Goal: Task Accomplishment & Management: Manage account settings

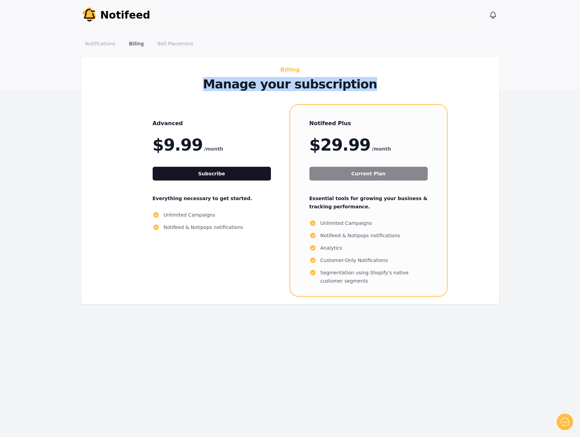
drag, startPoint x: 216, startPoint y: 89, endPoint x: 392, endPoint y: 88, distance: 176.3
click at [392, 88] on p "Manage your subscription" at bounding box center [290, 84] width 308 height 14
copy p "Manage your subscription"
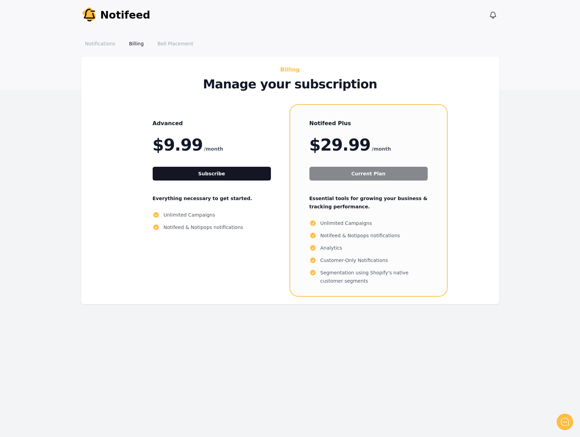
click at [443, 122] on div "Notifeed Plus $29.99 /month Current Plan Essential tools for growing your busin…" at bounding box center [368, 200] width 157 height 191
click at [456, 104] on div "Billing Manage your subscription Advanced $9.99 /month Subscribe Everything nec…" at bounding box center [289, 180] width 401 height 231
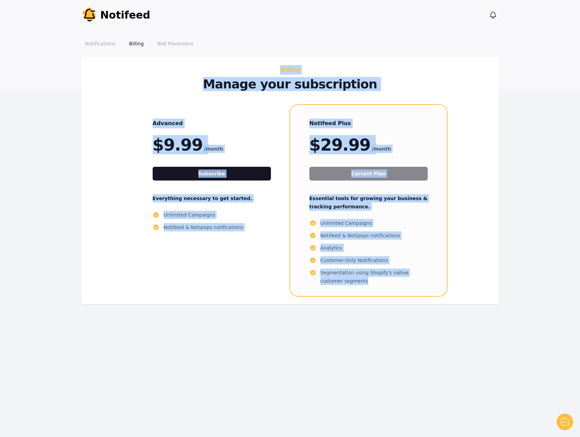
drag, startPoint x: 476, startPoint y: 300, endPoint x: 156, endPoint y: 67, distance: 395.5
click at [156, 67] on div "Billing Manage your subscription Advanced $9.99 /month Subscribe Everything nec…" at bounding box center [290, 180] width 418 height 247
click at [213, 68] on h2 "Billing" at bounding box center [290, 70] width 308 height 10
drag, startPoint x: 334, startPoint y: 148, endPoint x: 489, endPoint y: 286, distance: 207.4
click at [489, 286] on div "Billing Manage your subscription Advanced $9.99 /month Subscribe Everything nec…" at bounding box center [290, 180] width 418 height 247
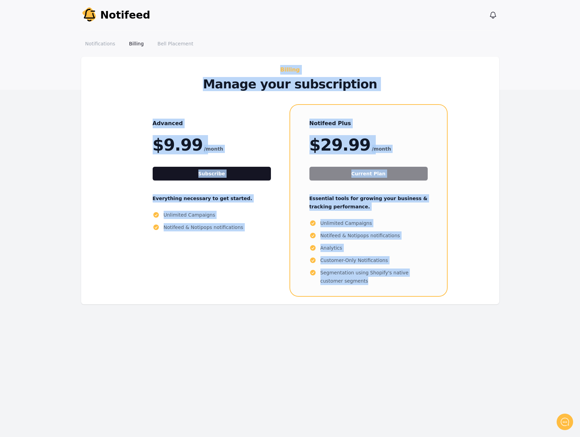
click at [489, 286] on div "Billing Manage your subscription Advanced $9.99 /month Subscribe Everything nec…" at bounding box center [289, 180] width 401 height 231
drag, startPoint x: 477, startPoint y: 298, endPoint x: 232, endPoint y: 68, distance: 335.7
click at [232, 68] on div "Billing Manage your subscription Advanced $9.99 /month Subscribe Everything nec…" at bounding box center [290, 180] width 418 height 247
click at [238, 64] on div "Billing Manage your subscription Advanced $9.99 /month Subscribe Everything nec…" at bounding box center [290, 180] width 418 height 247
drag, startPoint x: 246, startPoint y: 71, endPoint x: 522, endPoint y: 317, distance: 369.9
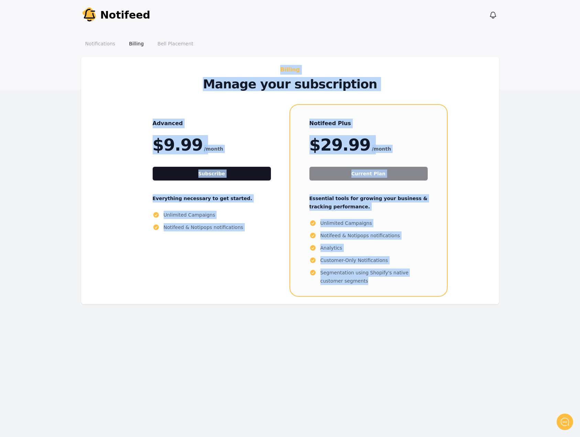
click at [522, 317] on main "Billing Manage your subscription Advanced $9.99 /month Subscribe Everything nec…" at bounding box center [290, 194] width 580 height 275
click at [521, 312] on main "Billing Manage your subscription Advanced $9.99 /month Subscribe Everything nec…" at bounding box center [290, 194] width 580 height 275
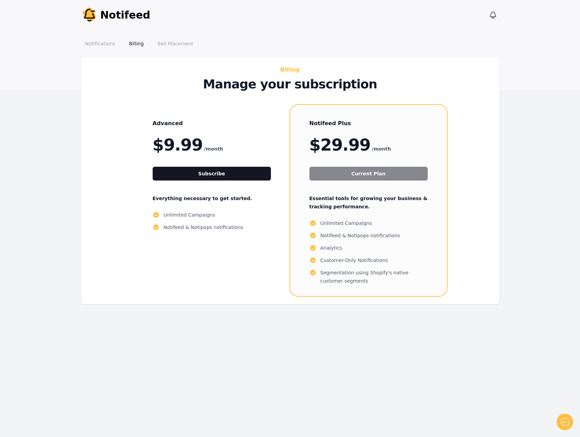
click at [482, 291] on div "Advanced $9.99 /month Subscribe Everything necessary to get started. Unlimited …" at bounding box center [290, 200] width 390 height 191
click at [224, 230] on li "Notifeed & Notipops notifications" at bounding box center [212, 227] width 118 height 8
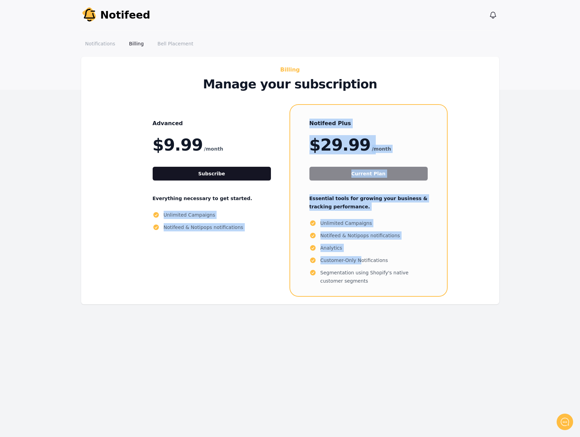
drag, startPoint x: 143, startPoint y: 208, endPoint x: 367, endPoint y: 261, distance: 229.8
click at [364, 261] on div "Advanced $9.99 /month Subscribe Everything necessary to get started. Unlimited …" at bounding box center [290, 200] width 390 height 191
click at [402, 264] on li "Customer-Only Notifications" at bounding box center [368, 260] width 118 height 8
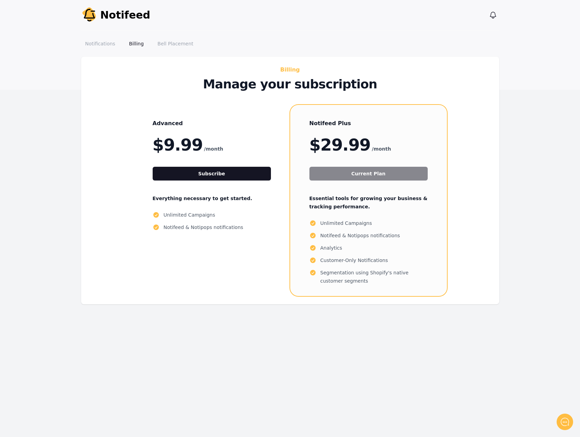
click at [492, 174] on div "Billing Manage your subscription Advanced $9.99 /month Subscribe Everything nec…" at bounding box center [290, 180] width 418 height 247
click at [24, 161] on main "Billing Manage your subscription Advanced $9.99 /month Subscribe Everything nec…" at bounding box center [290, 194] width 580 height 275
click at [491, 166] on div "Billing Manage your subscription Advanced $9.99 /month Subscribe Everything nec…" at bounding box center [290, 180] width 418 height 247
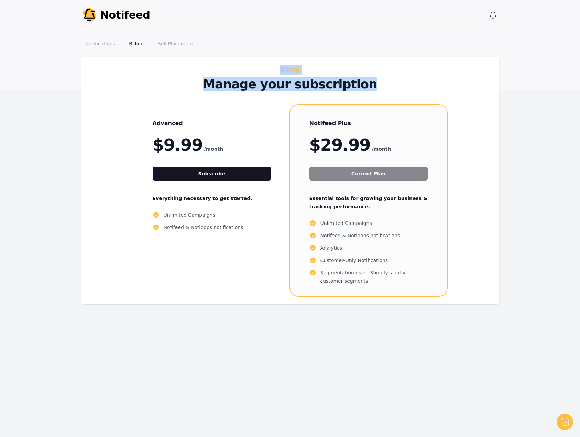
drag, startPoint x: 255, startPoint y: 71, endPoint x: 382, endPoint y: 84, distance: 127.5
click at [380, 85] on div "Billing Manage your subscription" at bounding box center [290, 78] width 308 height 26
click at [382, 84] on p "Manage your subscription" at bounding box center [290, 84] width 308 height 14
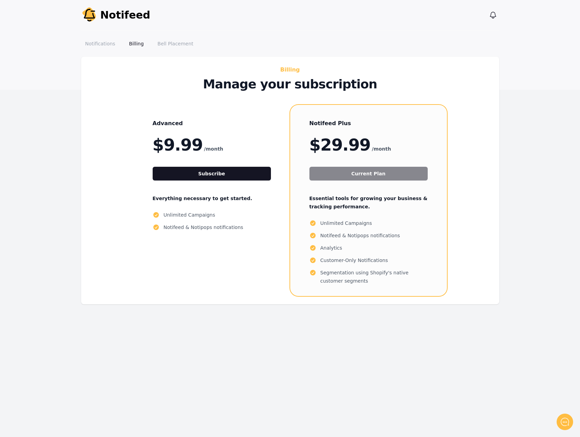
click at [496, 169] on div "Billing Manage your subscription Advanced $9.99 /month Subscribe Everything nec…" at bounding box center [290, 180] width 418 height 247
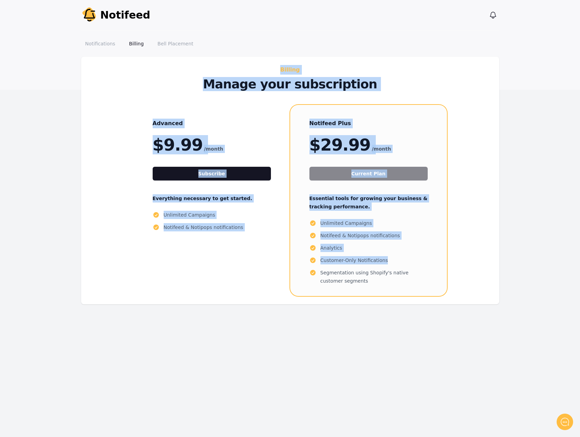
drag, startPoint x: 513, startPoint y: 268, endPoint x: 257, endPoint y: 65, distance: 326.7
click at [257, 65] on main "Billing Manage your subscription Advanced $9.99 /month Subscribe Everything nec…" at bounding box center [290, 194] width 580 height 275
click at [257, 65] on div "Billing Manage your subscription Advanced $9.99 /month Subscribe Everything nec…" at bounding box center [290, 180] width 418 height 247
drag, startPoint x: 243, startPoint y: 65, endPoint x: 493, endPoint y: 297, distance: 340.9
click at [493, 297] on div "Billing Manage your subscription Advanced $9.99 /month Subscribe Everything nec…" at bounding box center [290, 180] width 418 height 247
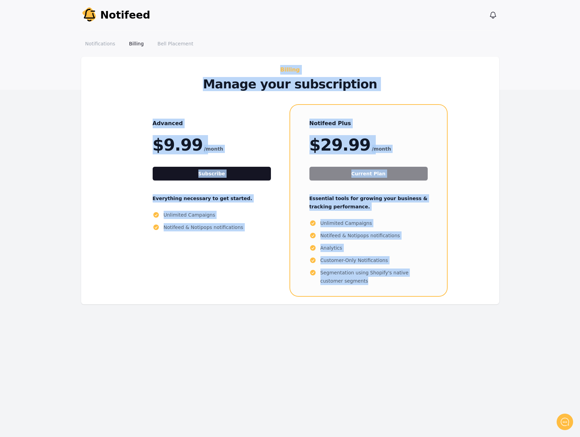
click at [493, 297] on div "Billing Manage your subscription Advanced $9.99 /month Subscribe Everything nec…" at bounding box center [290, 180] width 418 height 247
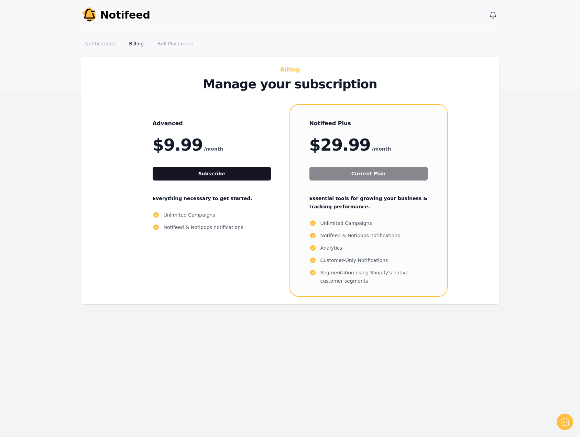
click at [486, 204] on div "Billing Manage your subscription Advanced $9.99 /month Subscribe Everything nec…" at bounding box center [289, 180] width 401 height 231
click at [499, 121] on div "Billing Manage your subscription Advanced $9.99 /month Subscribe Everything nec…" at bounding box center [290, 180] width 418 height 247
click at [97, 41] on link "Notifications" at bounding box center [100, 43] width 38 height 12
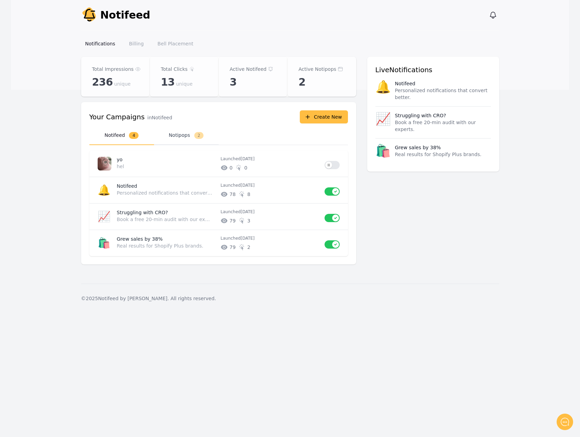
click at [176, 132] on button "Notipops 2" at bounding box center [186, 135] width 65 height 19
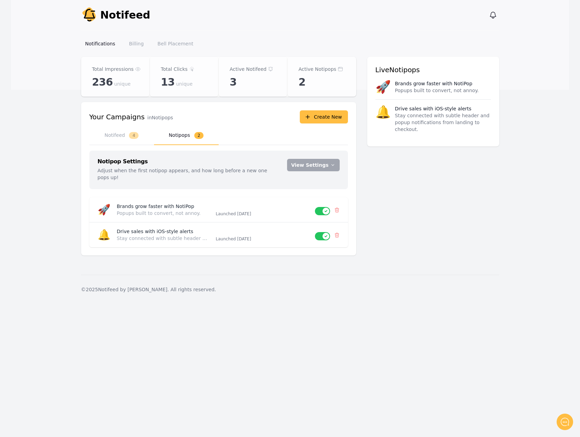
click at [21, 206] on main "Notifeed Dashboard Total Impressions 236 unique Total Clicks 13 unique Active N…" at bounding box center [290, 166] width 558 height 218
click at [140, 143] on button "Notifeed 4" at bounding box center [121, 135] width 65 height 19
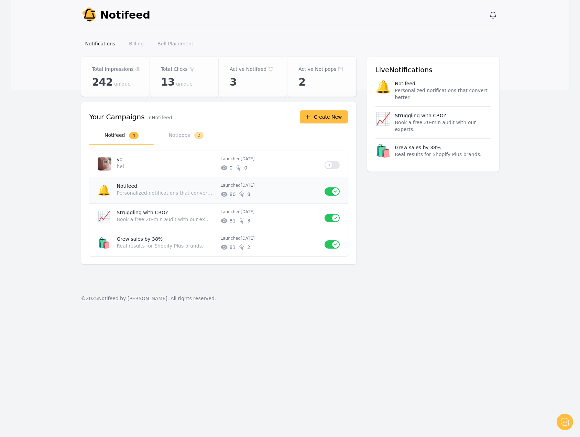
click at [181, 194] on p "Personalized notifications that convert better." at bounding box center [165, 192] width 96 height 7
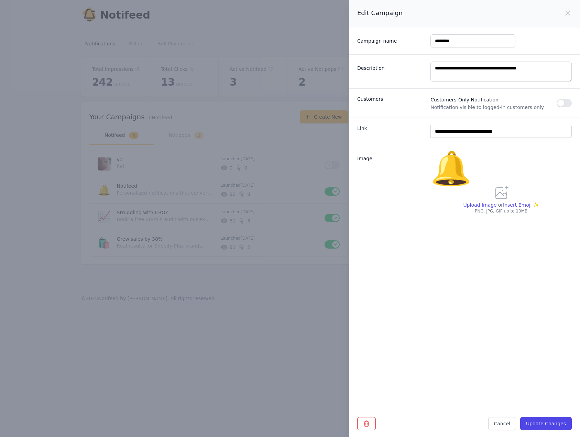
click at [16, 205] on div "**********" at bounding box center [290, 218] width 580 height 437
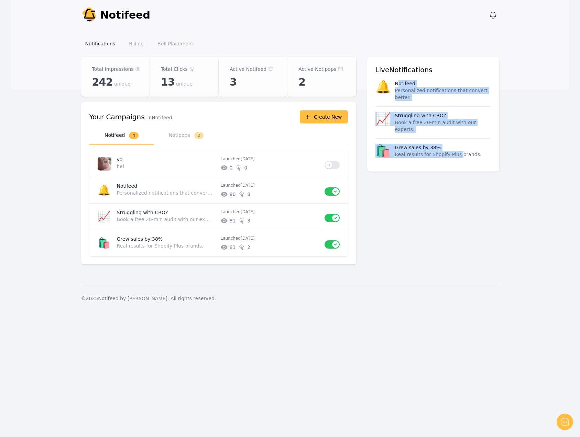
drag, startPoint x: 400, startPoint y: 83, endPoint x: 461, endPoint y: 161, distance: 98.7
click at [457, 161] on div "Live Notifications 🔔 Notifeed Personalized notifications that convert better. 📈…" at bounding box center [433, 114] width 132 height 115
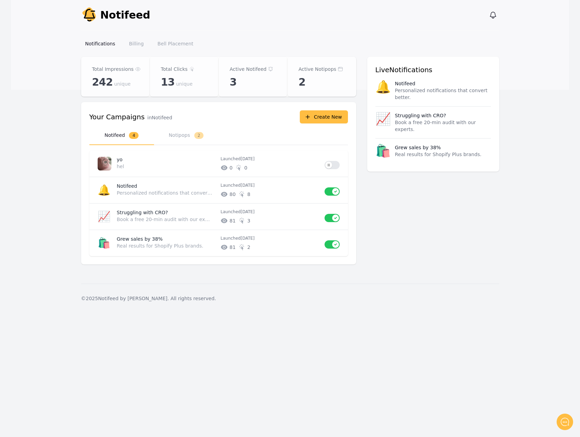
click at [461, 161] on div "Live Notifications 🔔 Notifeed Personalized notifications that convert better. 📈…" at bounding box center [433, 114] width 132 height 115
click at [389, 381] on div "Notify Notifeed View notifications Open main menu Notifications Billing Bell Pl…" at bounding box center [290, 218] width 580 height 437
click at [157, 133] on button "Notipops 2" at bounding box center [186, 135] width 65 height 19
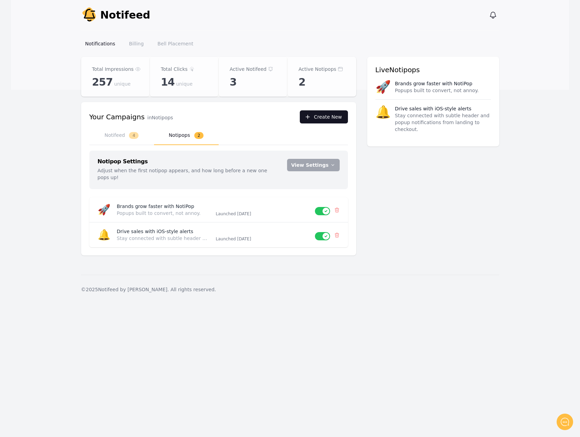
click at [316, 114] on button "Create New" at bounding box center [324, 116] width 48 height 13
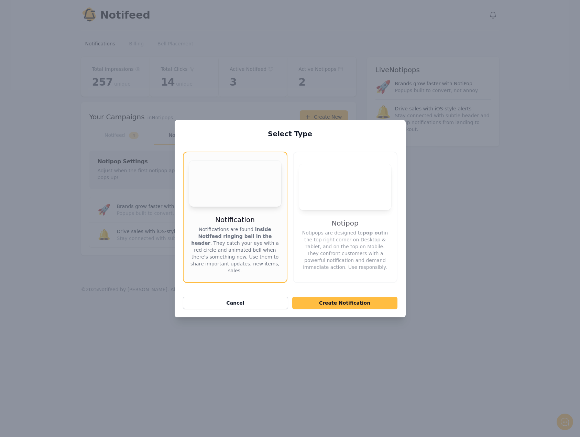
click at [352, 234] on p "Notipops are designed to pop out in the top right corner on Desktop & Tablet, a…" at bounding box center [345, 249] width 92 height 41
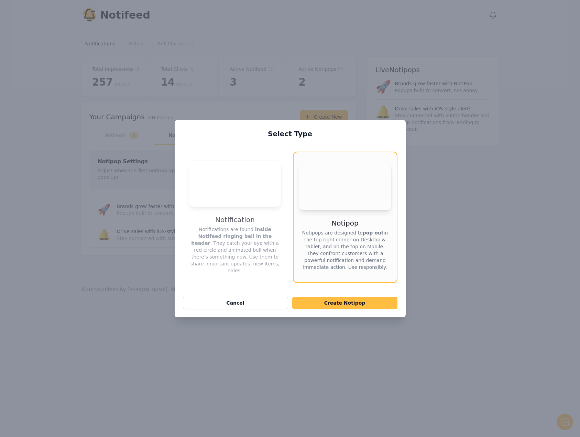
click at [325, 355] on div "Select Type Your browser does not support the video tag. Notification Notificat…" at bounding box center [290, 218] width 580 height 437
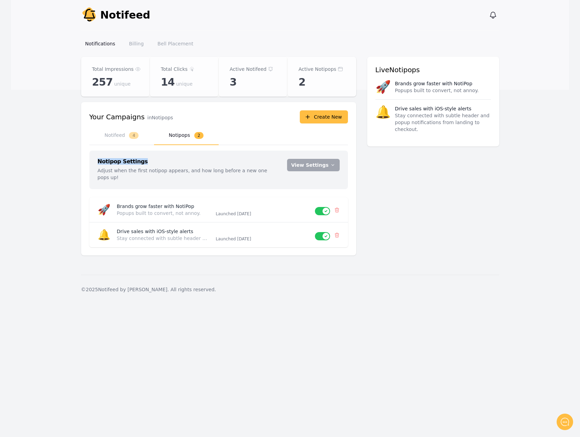
drag, startPoint x: 97, startPoint y: 160, endPoint x: 148, endPoint y: 159, distance: 51.9
click at [148, 159] on div "Notipop Settings Adjust when the first notipop appears, and how long before a n…" at bounding box center [218, 170] width 258 height 38
click at [151, 157] on div "Notipop Settings Adjust when the first notipop appears, and how long before a n…" at bounding box center [218, 170] width 258 height 38
drag, startPoint x: 99, startPoint y: 172, endPoint x: 285, endPoint y: 172, distance: 185.9
click at [285, 172] on div "Notipop Settings Adjust when the first notipop appears, and how long before a n…" at bounding box center [219, 170] width 242 height 22
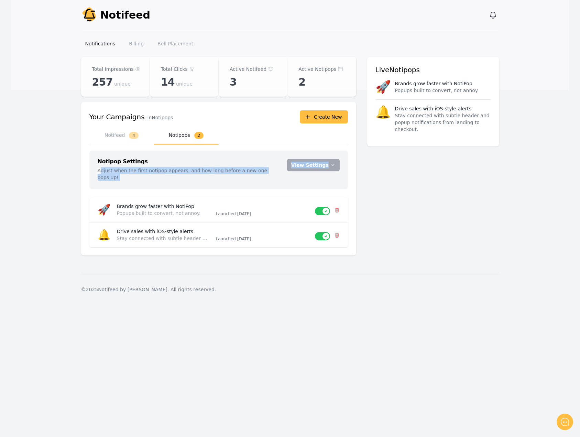
click at [271, 168] on div "Notipop Settings Adjust when the first notipop appears, and how long before a n…" at bounding box center [219, 170] width 242 height 22
drag, startPoint x: 276, startPoint y: 169, endPoint x: 96, endPoint y: 172, distance: 179.7
click at [96, 172] on div "Notipop Settings Adjust when the first notipop appears, and how long before a n…" at bounding box center [218, 170] width 258 height 38
copy p "Adjust when the first notipop appears, and how long before a new one pops up!"
click at [313, 266] on main "Notifeed Dashboard Total Impressions 257 unique Total Clicks 14 unique Active N…" at bounding box center [290, 166] width 558 height 218
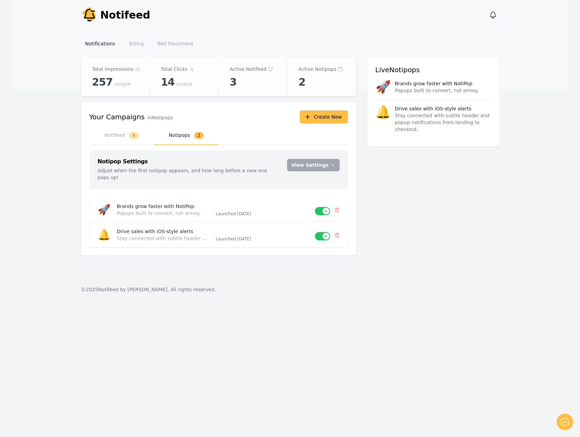
click at [275, 287] on div "© 2025 Notifeed by Criffel. All rights reserved." at bounding box center [290, 289] width 418 height 29
click at [178, 281] on div "© 2025 Notifeed by Criffel. All rights reserved." at bounding box center [290, 289] width 418 height 29
click at [253, 275] on div "© 2025 Notifeed by Criffel. All rights reserved." at bounding box center [290, 289] width 418 height 29
click at [417, 350] on div "Notify Notifeed View notifications Open main menu Notifications Billing Bell Pl…" at bounding box center [290, 218] width 580 height 437
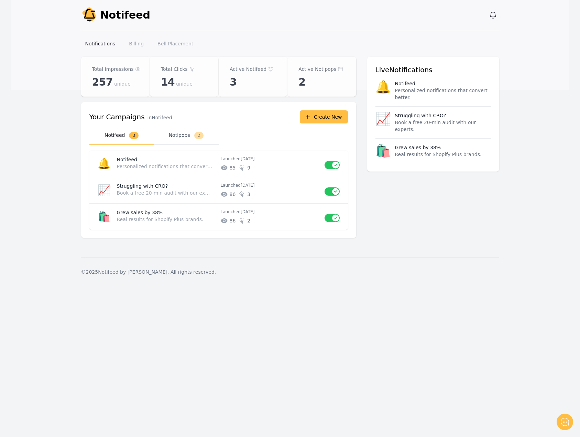
click at [180, 132] on button "Notipops 2" at bounding box center [186, 135] width 65 height 19
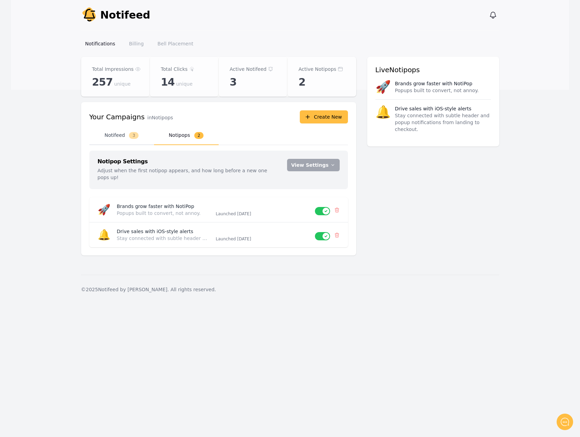
click at [123, 134] on button "Notifeed 3" at bounding box center [121, 135] width 65 height 19
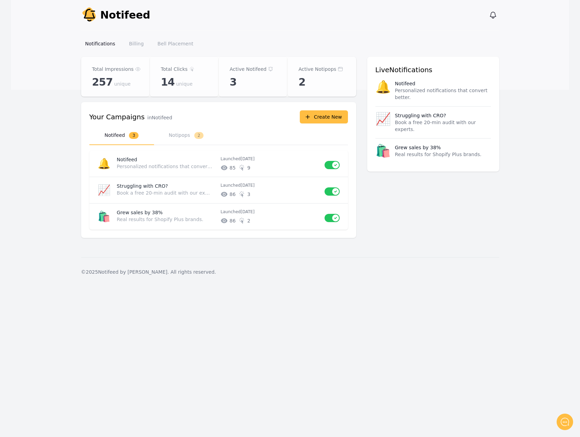
click at [404, 204] on div "Total Impressions 257 unique Total Clicks 14 unique Active Notifeed 3 Active No…" at bounding box center [290, 151] width 418 height 189
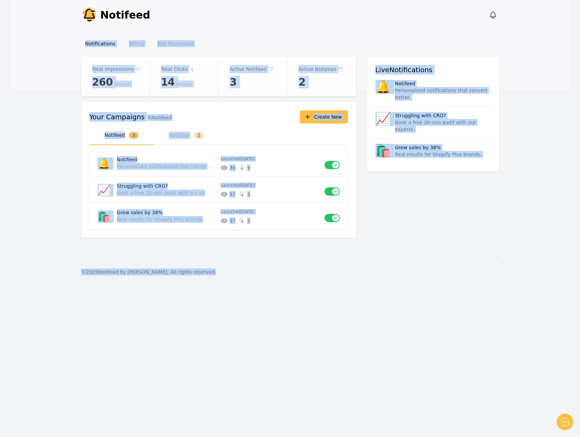
drag, startPoint x: 78, startPoint y: 74, endPoint x: 294, endPoint y: 322, distance: 329.3
click at [294, 322] on div "Notify Notifeed View notifications Open main menu Notifications Billing Bell Pl…" at bounding box center [290, 218] width 580 height 437
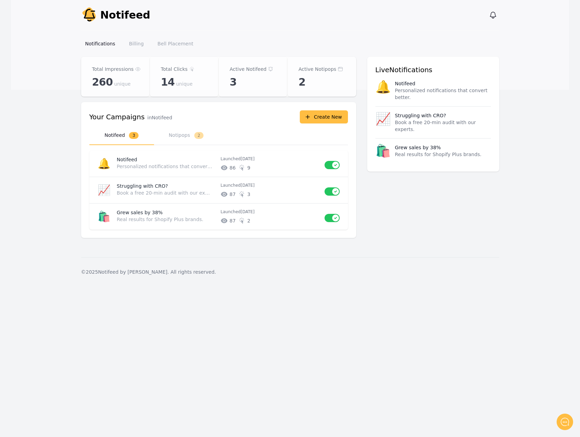
click at [453, 283] on div "© 2025 Notifeed by Criffel. All rights reserved." at bounding box center [290, 271] width 418 height 29
click at [0, 186] on div "Notify Notifeed View notifications Open main menu Notifications Billing Bell Pl…" at bounding box center [290, 143] width 580 height 286
click at [198, 146] on div "Your Campaigns in Notifeed Create New Select a tab ******** ******** Notifeed 3…" at bounding box center [218, 170] width 275 height 136
click at [193, 136] on button "Notipops 2" at bounding box center [186, 135] width 65 height 19
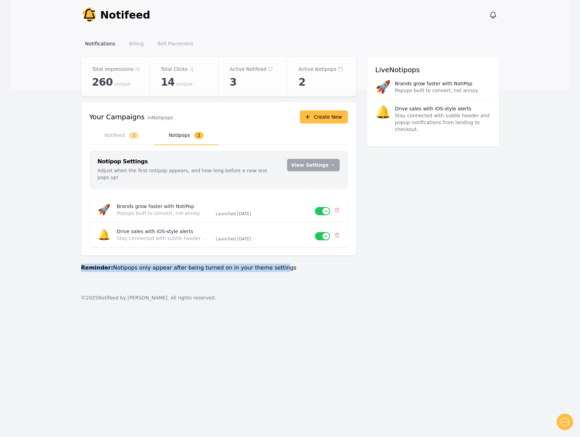
drag, startPoint x: 112, startPoint y: 263, endPoint x: 282, endPoint y: 256, distance: 169.9
click at [267, 255] on main "Notifeed Dashboard Total Impressions 260 unique Total Clicks 14 unique Active N…" at bounding box center [290, 170] width 558 height 226
click at [307, 264] on p "Reminder: Notipops only appear after being turned on in your theme settings" at bounding box center [218, 268] width 275 height 8
click at [116, 133] on button "Notifeed 3" at bounding box center [121, 135] width 65 height 19
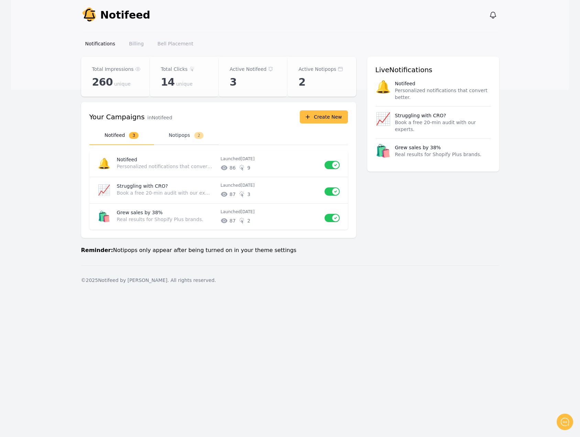
click at [185, 136] on button "Notipops 2" at bounding box center [186, 135] width 65 height 19
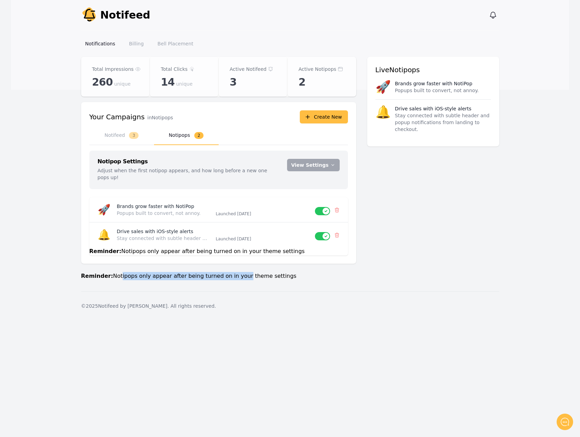
drag, startPoint x: 118, startPoint y: 268, endPoint x: 241, endPoint y: 273, distance: 123.1
click at [236, 273] on main "Notifeed Dashboard Total Impressions 260 unique Total Clicks 14 unique Active N…" at bounding box center [290, 174] width 558 height 234
click at [244, 273] on main "Notifeed Dashboard Total Impressions 260 unique Total Clicks 14 unique Active N…" at bounding box center [290, 174] width 558 height 234
drag, startPoint x: 111, startPoint y: 269, endPoint x: 237, endPoint y: 267, distance: 125.4
click at [237, 272] on p "Reminder: Notipops only appear after being turned on in your theme settings" at bounding box center [218, 276] width 275 height 8
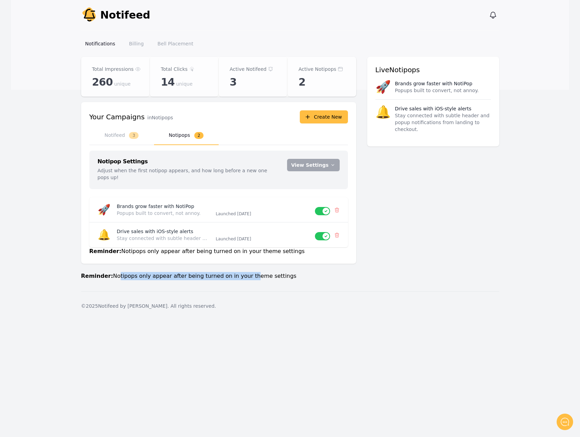
copy p "otipops only appear after being turned on in your t"
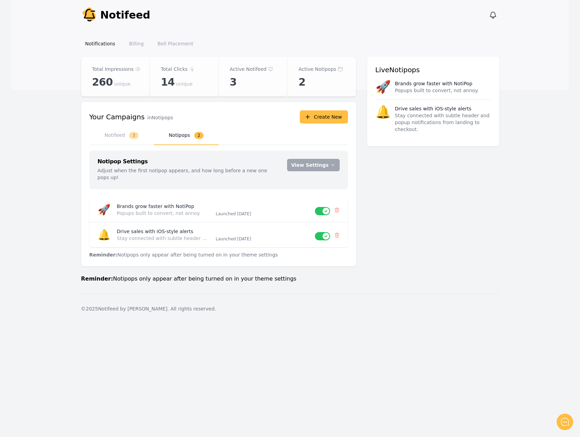
click at [347, 329] on div "Notify Notifeed View notifications Open main menu Notifications Billing Bell Pl…" at bounding box center [290, 218] width 580 height 437
click at [390, 353] on div "Notify Notifeed View notifications Open main menu Notifications Billing Bell Pl…" at bounding box center [290, 218] width 580 height 437
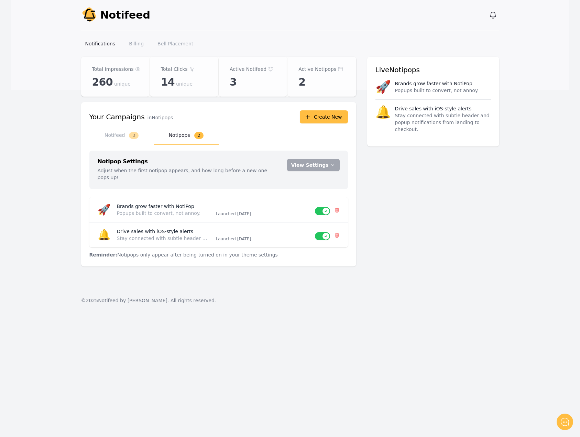
click at [438, 367] on div "Notify Notifeed View notifications Open main menu Notifications Billing Bell Pl…" at bounding box center [290, 218] width 580 height 437
click at [441, 322] on div "Notify Notifeed View notifications Open main menu Notifications Billing Bell Pl…" at bounding box center [290, 218] width 580 height 437
drag, startPoint x: 118, startPoint y: 133, endPoint x: 145, endPoint y: 132, distance: 27.2
click at [118, 133] on button "Notifeed 3" at bounding box center [121, 135] width 65 height 19
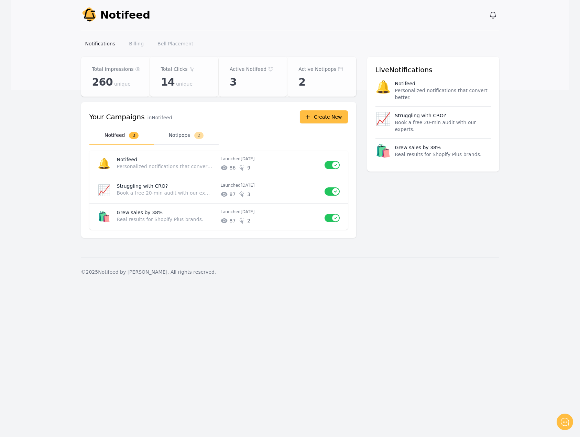
click at [165, 131] on button "Notipops 2" at bounding box center [186, 135] width 65 height 19
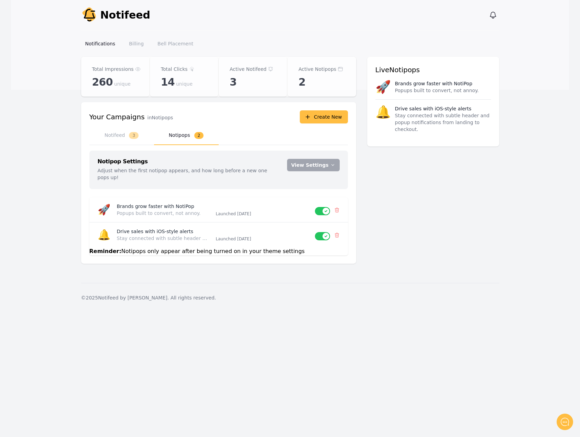
click at [411, 239] on div "Total Impressions 260 unique Total Clicks 14 unique Active Notifeed 3 Active No…" at bounding box center [290, 164] width 418 height 215
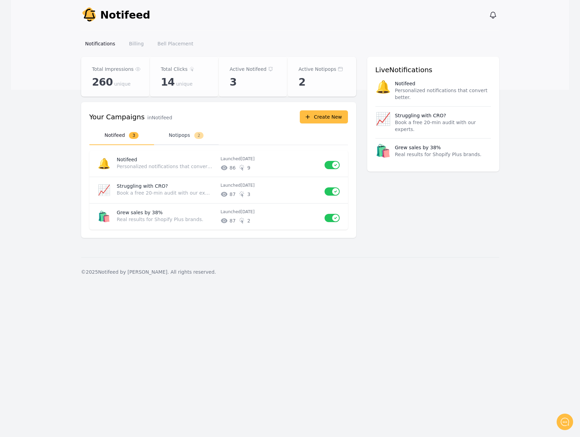
click at [190, 136] on button "Notipops 2" at bounding box center [186, 135] width 65 height 19
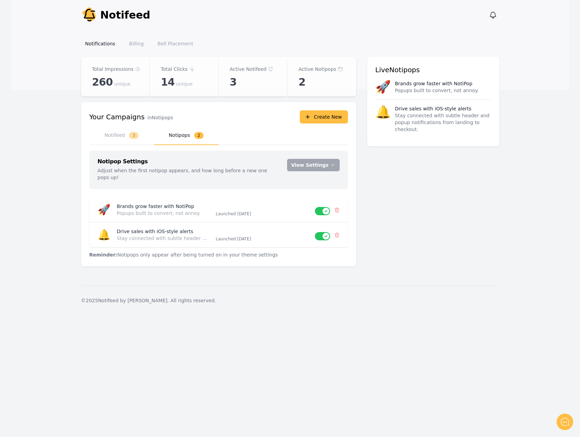
click at [22, 238] on main "Notifeed Dashboard Total Impressions 260 unique Total Clicks 14 unique Active N…" at bounding box center [290, 171] width 558 height 229
click at [330, 117] on button "Create New" at bounding box center [324, 116] width 48 height 13
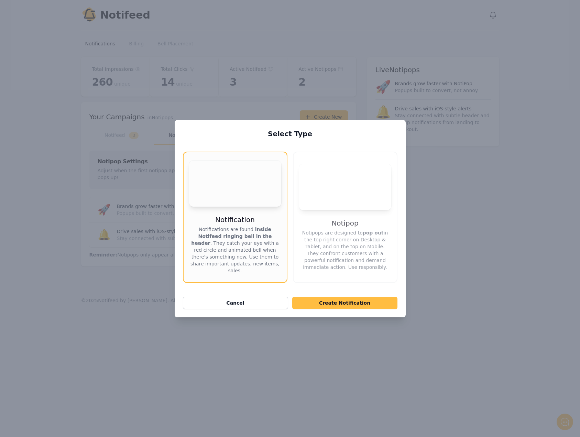
click at [350, 242] on p "Notipops are designed to pop out in the top right corner on Desktop & Tablet, a…" at bounding box center [345, 249] width 92 height 41
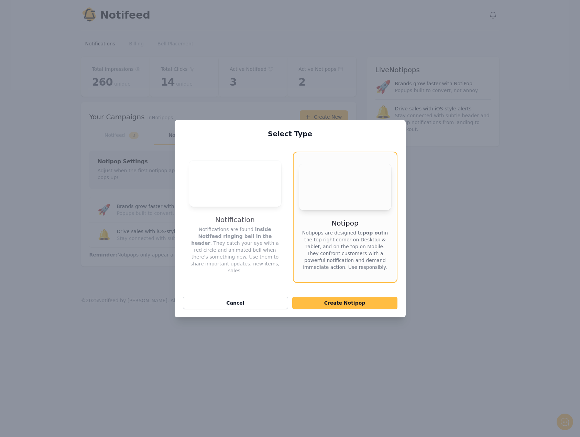
click at [351, 298] on div "Select Type Your browser does not support the video tag. Notification Notificat…" at bounding box center [290, 218] width 231 height 197
click at [358, 297] on button "Create Notipop" at bounding box center [344, 303] width 105 height 12
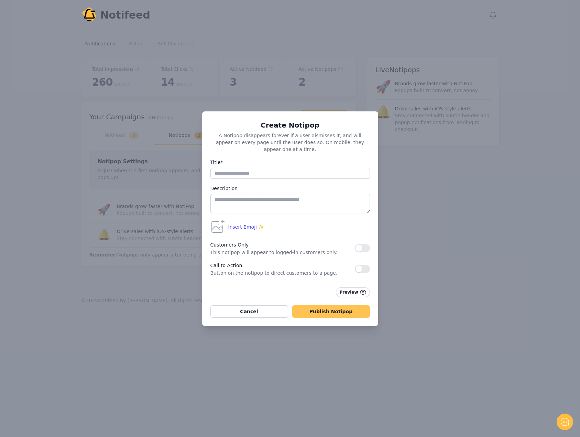
click at [336, 307] on button "Publish Notipop" at bounding box center [331, 311] width 78 height 12
type input "**"
click at [339, 308] on button "Publish Notipop" at bounding box center [331, 311] width 78 height 12
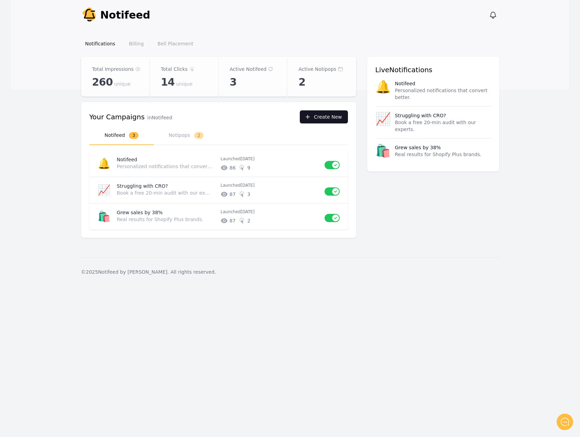
click at [308, 122] on button "Create New" at bounding box center [324, 116] width 48 height 13
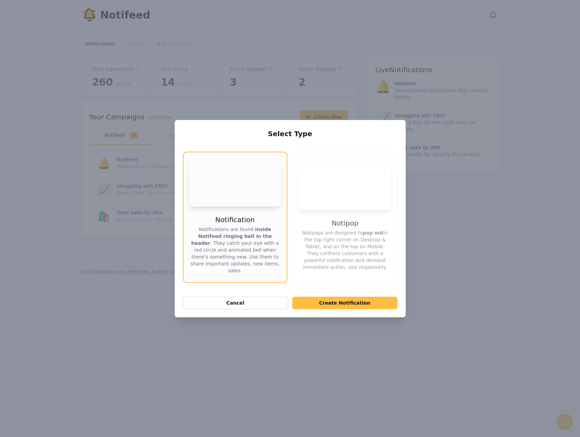
click at [329, 210] on button "Your browser does not support the video tag. Notipop Notipops are designed to p…" at bounding box center [345, 217] width 104 height 131
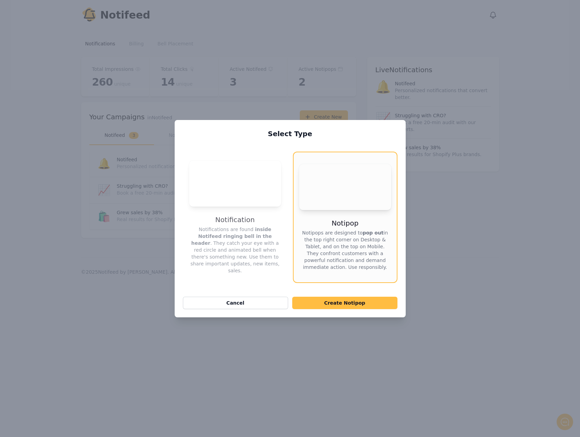
click at [355, 298] on div "Create Notipop Cancel" at bounding box center [290, 303] width 214 height 12
click at [356, 297] on button "Create Notipop" at bounding box center [344, 303] width 105 height 12
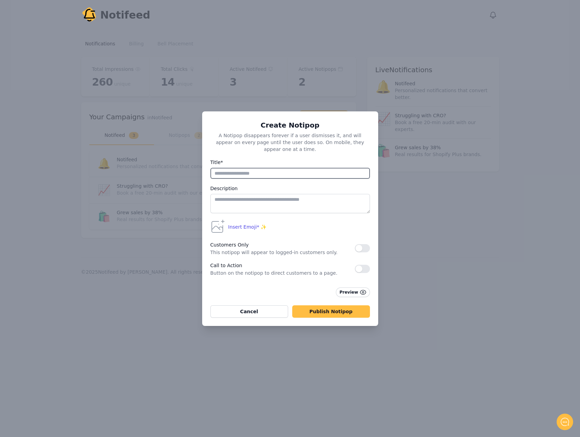
click at [277, 172] on input "Title*" at bounding box center [289, 173] width 159 height 11
type input "***"
click at [332, 308] on button "Publish Notipop" at bounding box center [331, 311] width 78 height 12
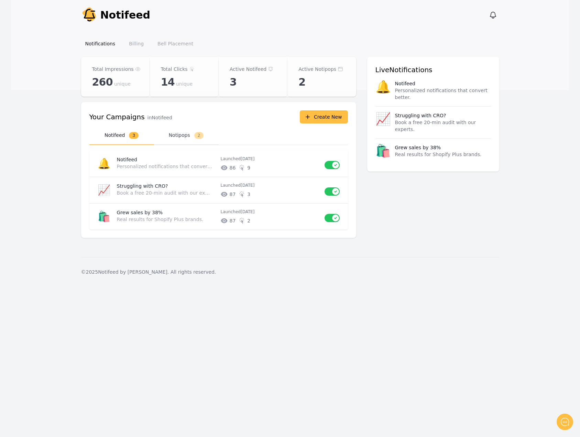
click at [164, 136] on button "Notipops 2" at bounding box center [186, 135] width 65 height 19
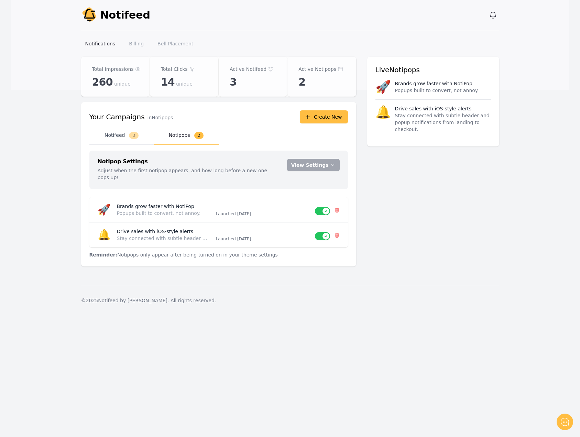
click at [121, 141] on button "Notifeed 3" at bounding box center [121, 135] width 65 height 19
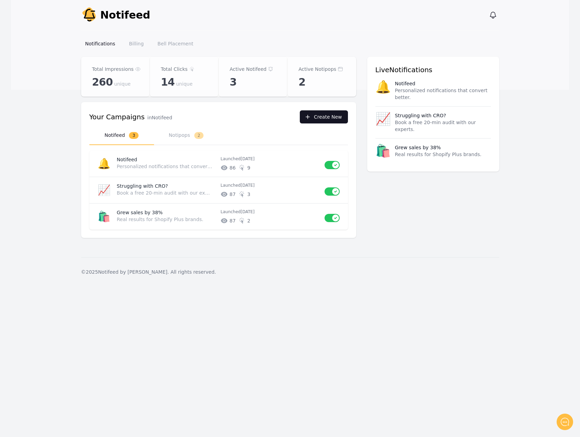
click at [316, 120] on button "Create New" at bounding box center [324, 116] width 48 height 13
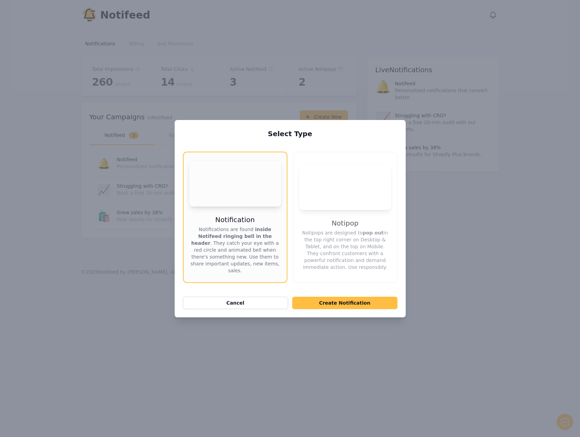
click at [356, 180] on video "Your browser does not support the video tag." at bounding box center [345, 187] width 92 height 46
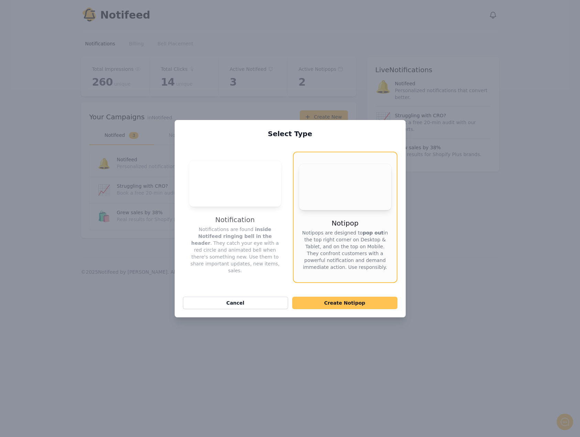
click at [361, 297] on button "Create Notipop" at bounding box center [344, 303] width 105 height 12
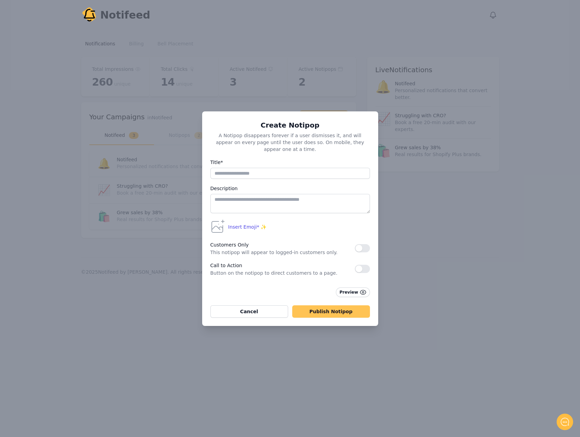
click at [347, 311] on button "Publish Notipop" at bounding box center [331, 311] width 78 height 12
type input "**"
click at [325, 308] on button "Publish Notipop" at bounding box center [331, 311] width 78 height 12
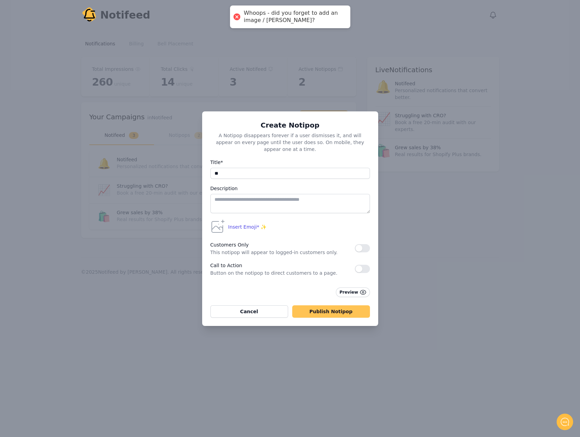
click at [334, 309] on button "Publish Notipop" at bounding box center [331, 311] width 78 height 12
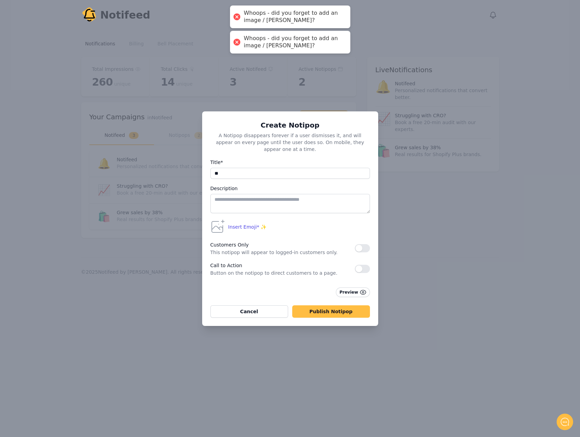
click at [430, 299] on div "Create Notipop A Notipop disappears forever if a user dismisses it, and will ap…" at bounding box center [290, 218] width 580 height 437
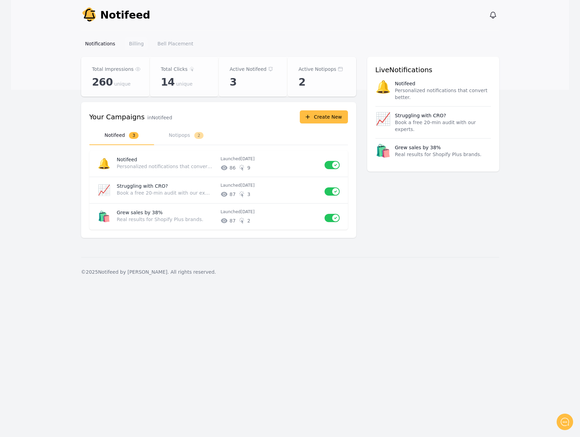
click at [136, 42] on link "Billing" at bounding box center [136, 43] width 23 height 12
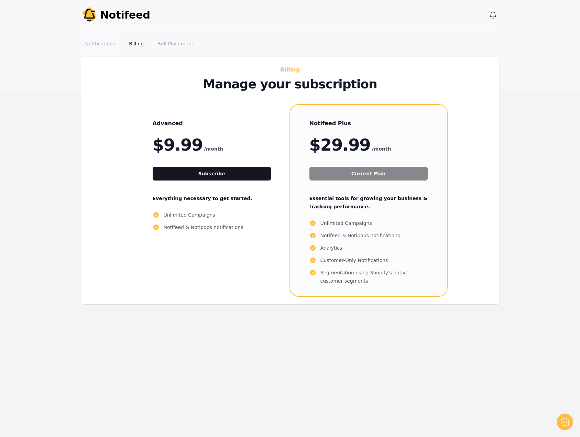
click at [109, 45] on link "Notifications" at bounding box center [100, 43] width 38 height 12
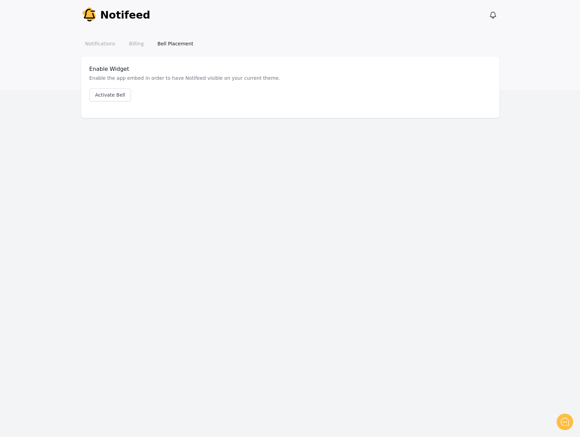
click at [134, 45] on link "Billing" at bounding box center [136, 43] width 23 height 12
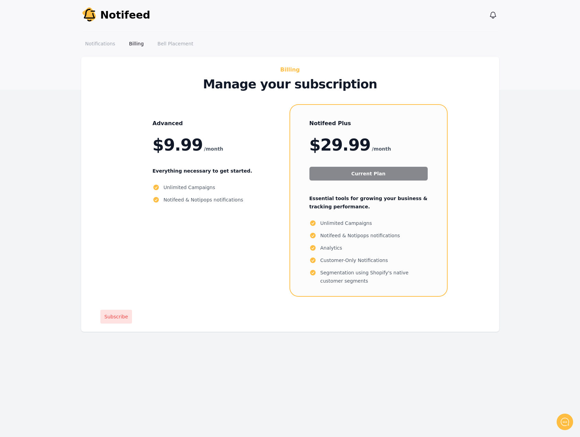
click at [522, 241] on main "Billing Manage your subscription Advanced $9.99 /month Everything necessary to …" at bounding box center [290, 208] width 580 height 302
click at [532, 316] on main "Billing Manage your subscription Advanced $9.99 /month Everything necessary to …" at bounding box center [290, 208] width 580 height 302
click at [453, 394] on div "Notify Notifeed View notifications Open main menu Notifications Billing Bell Pl…" at bounding box center [290, 218] width 580 height 437
drag, startPoint x: 281, startPoint y: 318, endPoint x: 305, endPoint y: 317, distance: 24.1
click at [304, 317] on link "Subscribe" at bounding box center [290, 317] width 32 height 14
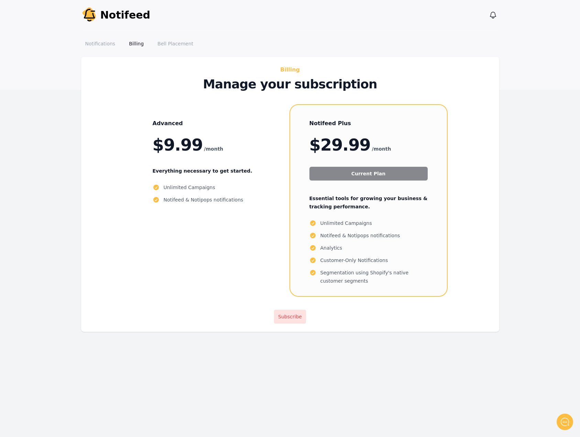
click at [354, 319] on div "Billing Manage your subscription Advanced $9.99 /month Everything necessary to …" at bounding box center [290, 194] width 418 height 275
click at [332, 350] on main "Billing Manage your subscription Advanced $9.99 /month Everything necessary to …" at bounding box center [290, 208] width 580 height 302
click at [488, 300] on div "Billing Manage your subscription Advanced $9.99 /month Everything necessary to …" at bounding box center [290, 194] width 418 height 275
drag, startPoint x: 480, startPoint y: 198, endPoint x: 431, endPoint y: 183, distance: 50.8
click at [479, 198] on div "Advanced $9.99 /month Everything necessary to get started. Unlimited Campaigns …" at bounding box center [290, 200] width 390 height 191
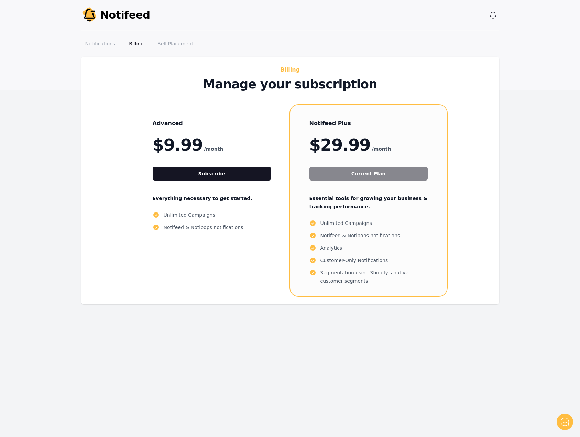
click at [0, 115] on main "Billing Manage your subscription Advanced $9.99 /month Subscribe Everything nec…" at bounding box center [290, 194] width 580 height 275
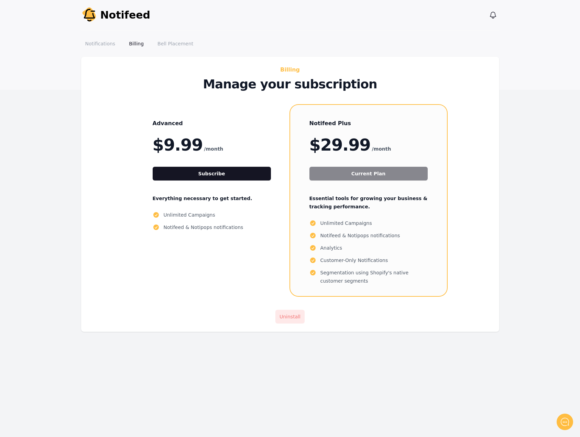
click at [291, 321] on link "Uninstall" at bounding box center [289, 317] width 29 height 14
click at [288, 317] on link "Uninstall" at bounding box center [289, 317] width 29 height 14
click at [293, 318] on link "Uninstall" at bounding box center [289, 317] width 29 height 14
drag, startPoint x: 244, startPoint y: 400, endPoint x: 240, endPoint y: 366, distance: 34.9
click at [244, 400] on div "Notify Notifeed View notifications Open main menu Notifications Billing Bell Pl…" at bounding box center [290, 218] width 580 height 437
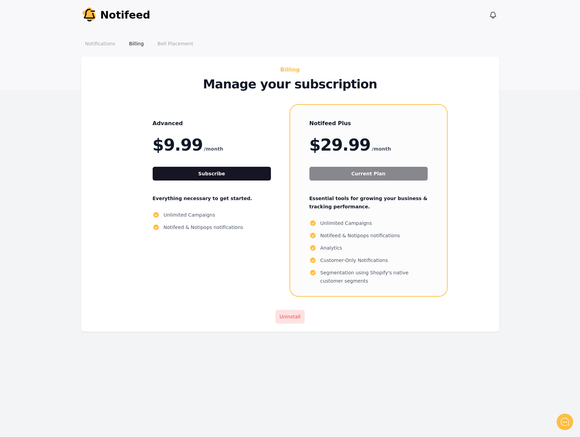
click at [220, 226] on li "Notifeed & Notipops notifications" at bounding box center [212, 227] width 118 height 8
click at [212, 143] on p "$9.99 /month" at bounding box center [212, 144] width 118 height 16
click at [366, 238] on li "Notifeed & Notipops notifications" at bounding box center [368, 235] width 118 height 8
click at [251, 254] on div "Advanced $9.99 /month Subscribe Everything necessary to get started. Unlimited …" at bounding box center [211, 200] width 157 height 191
drag, startPoint x: 175, startPoint y: 220, endPoint x: 294, endPoint y: 248, distance: 121.9
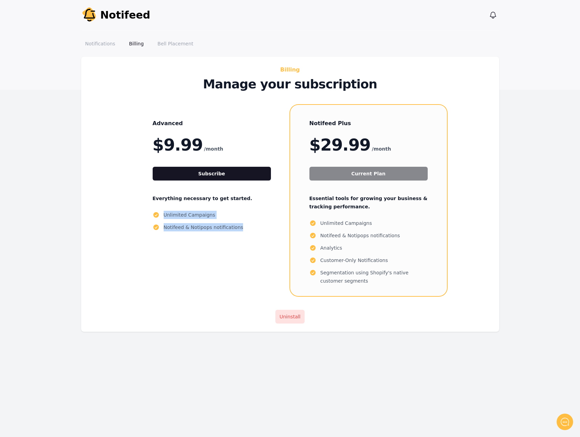
click at [275, 247] on div "Advanced $9.99 /month Subscribe Everything necessary to get started. Unlimited …" at bounding box center [211, 200] width 157 height 191
click at [294, 248] on div "Notifeed Plus $29.99 /month Current Plan Essential tools for growing your busin…" at bounding box center [368, 200] width 157 height 191
click at [393, 238] on li "Notifeed & Notipops notifications" at bounding box center [368, 235] width 118 height 8
click at [114, 42] on link "Notifications" at bounding box center [100, 43] width 38 height 12
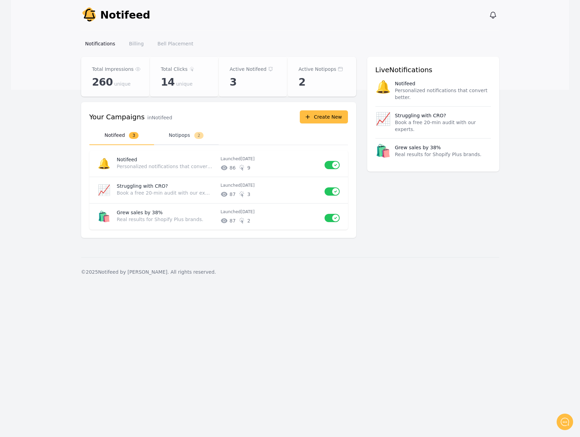
click at [193, 133] on button "Notipops 2" at bounding box center [186, 135] width 65 height 19
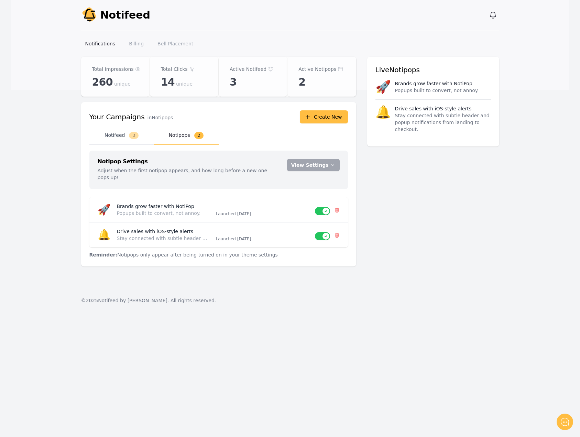
click at [124, 137] on button "Notifeed 3" at bounding box center [121, 135] width 65 height 19
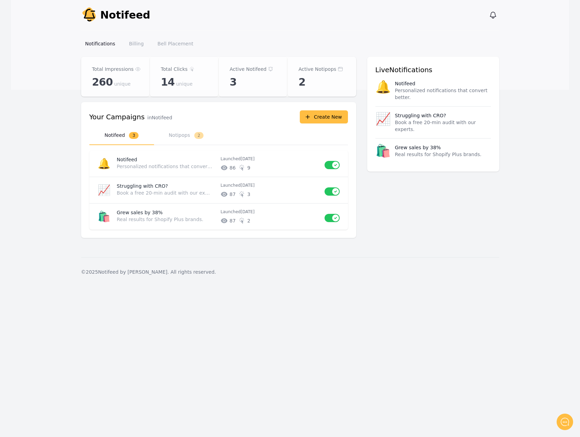
click at [0, 191] on div "Notify Notifeed View notifications Open main menu Notifications Billing Bell Pl…" at bounding box center [290, 143] width 580 height 286
drag, startPoint x: 309, startPoint y: 349, endPoint x: 371, endPoint y: 385, distance: 71.6
click at [309, 349] on div "Notify Notifeed View notifications Open main menu Notifications Billing Bell Pl…" at bounding box center [290, 218] width 580 height 437
click at [133, 45] on link "Billing" at bounding box center [136, 43] width 23 height 12
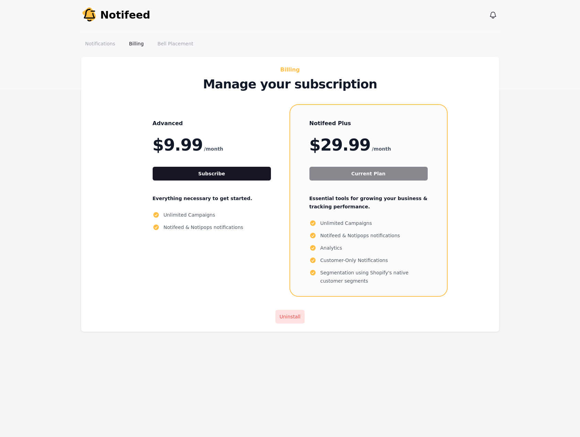
click at [180, 271] on div "Advanced $9.99 /month Subscribe Everything necessary to get started. Unlimited …" at bounding box center [211, 200] width 157 height 191
click at [447, 325] on div "Billing Manage your subscription Advanced $9.99 /month Subscribe Everything nec…" at bounding box center [290, 194] width 418 height 275
